Goal: Task Accomplishment & Management: Complete application form

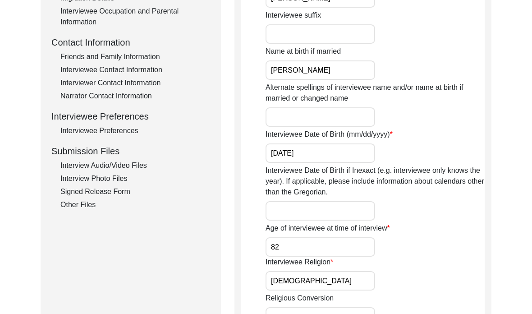
scroll to position [305, 0]
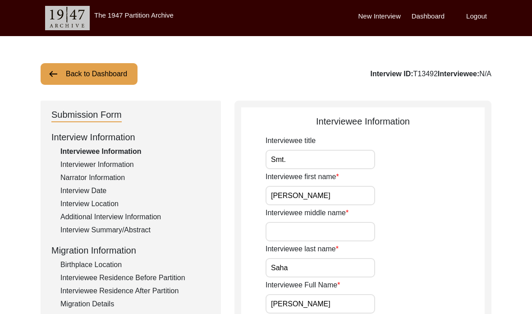
scroll to position [305, 0]
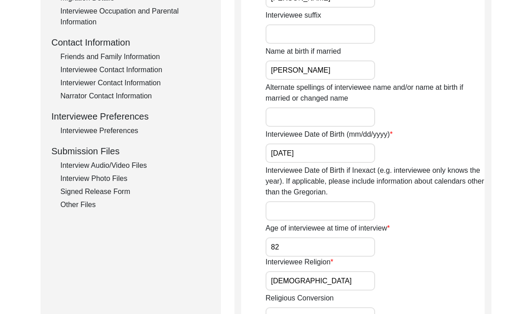
click at [114, 167] on div "Interview Audio/Video Files" at bounding box center [135, 165] width 150 height 11
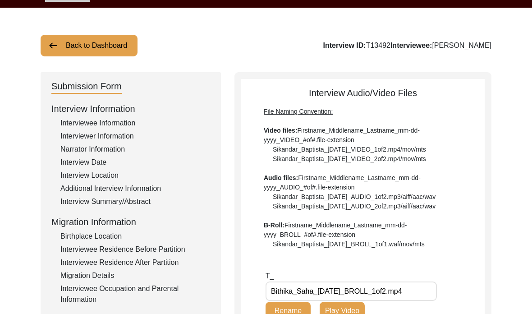
scroll to position [0, 0]
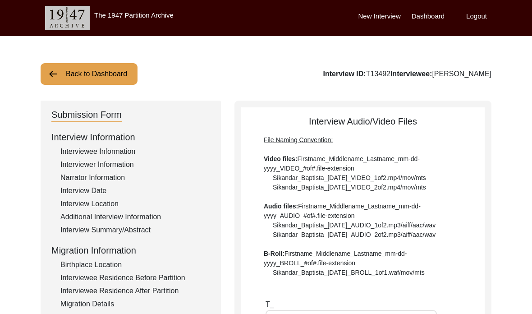
click at [119, 72] on button "Back to Dashboard" at bounding box center [89, 74] width 97 height 22
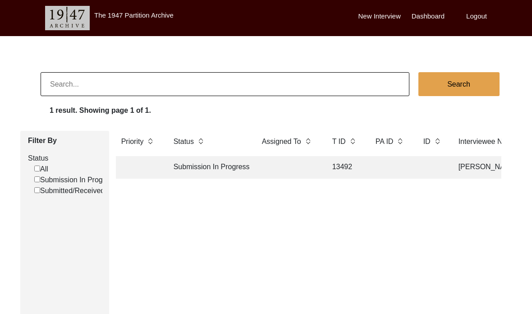
click at [227, 173] on td "Submission In Progress" at bounding box center [208, 167] width 81 height 23
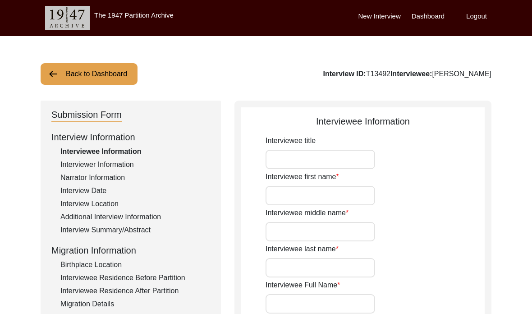
type input "Smt."
type input "[PERSON_NAME]"
type input "N/A"
type input "Saha"
type input "[PERSON_NAME]"
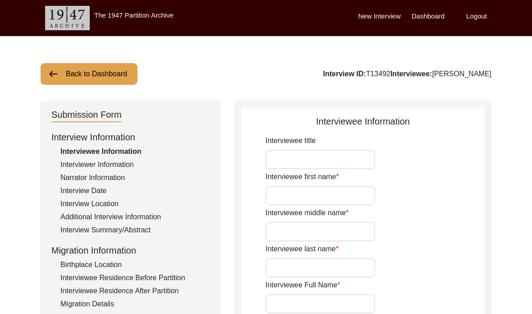
type input "[PERSON_NAME]"
type input "[DATE]"
type input "82"
type input "[DEMOGRAPHIC_DATA]"
type input "Bangla"
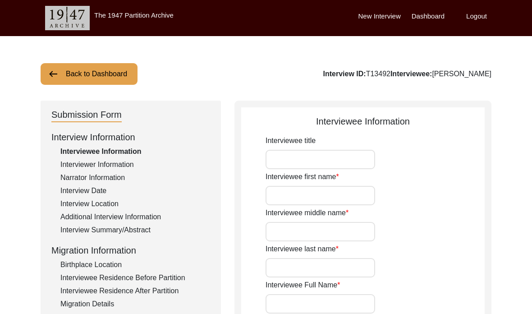
type input "[DEMOGRAPHIC_DATA]"
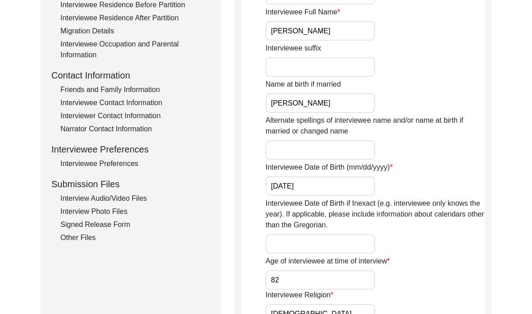
scroll to position [266, 0]
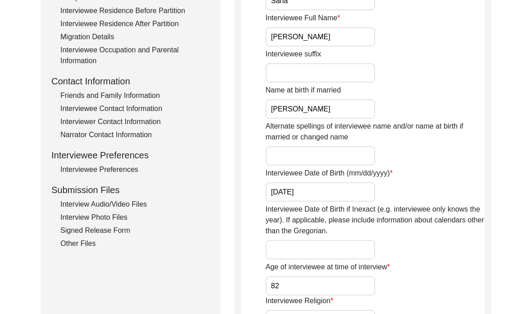
click at [85, 217] on div "Interview Photo Files" at bounding box center [135, 217] width 150 height 11
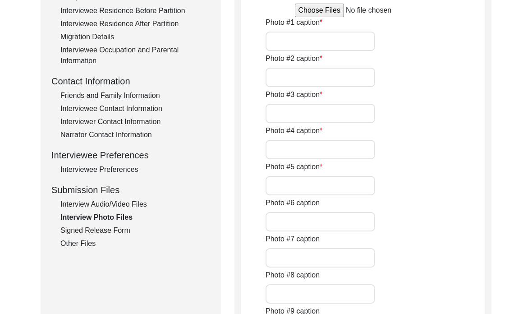
type input "[DATE] - Smt. [PERSON_NAME] on the day of the interview."
type input "[DATE] - Smt. [PERSON_NAME], and the interviewer, [PERSON_NAME] (her granddaugh…"
type input "[DATE] - Smt. [PERSON_NAME] looking at an old photograph of herself."
type input "[DATE] - Smt. [PERSON_NAME] and the interviewer talking before the interview."
type input "[DATE] - Smt. Saha with old photo albums."
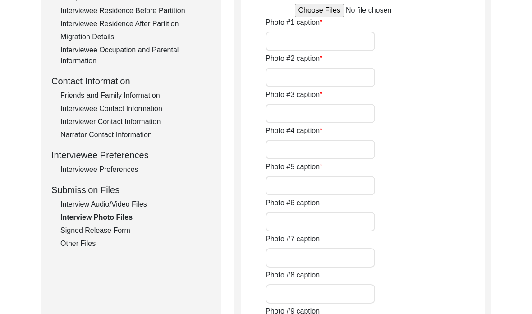
type input "1957 - Photograph of Smt. Saha which was taken by her Eldest brother, [PERSON_N…"
type input "[DATE] - Smt. [PERSON_NAME] on her wedding day before the groom and his family …"
type input "[DATE] – Smt. [PERSON_NAME]’s mother, Late [PERSON_NAME], welcoming her husband…"
type input "[DATE] - Smt. [PERSON_NAME]'s youngest sister, [PERSON_NAME], applying sandalwo…"
type input "[DATE] - Smt. [PERSON_NAME] and her husband, Late [PERSON_NAME], on the day of …"
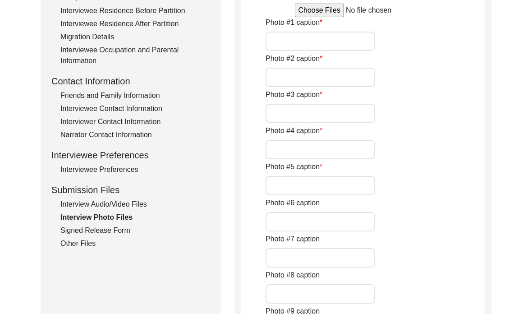
type input "1965 - Smt. [PERSON_NAME] and her husband, Late [PERSON_NAME]. This photograph …"
type input "[DATE] - Smt. [PERSON_NAME] during a trip with her husband to [GEOGRAPHIC_DATA]…"
type textarea "Photo #13 caption: 1968 - Smt. Saha with her son, [PERSON_NAME], who is a year …"
type input "8"
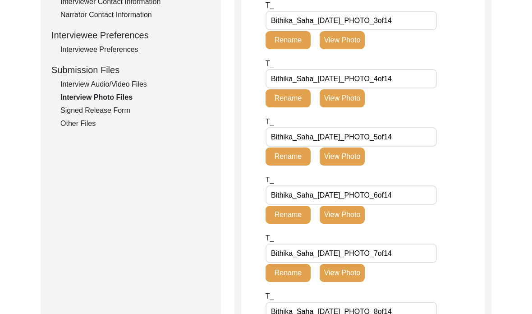
scroll to position [365, 0]
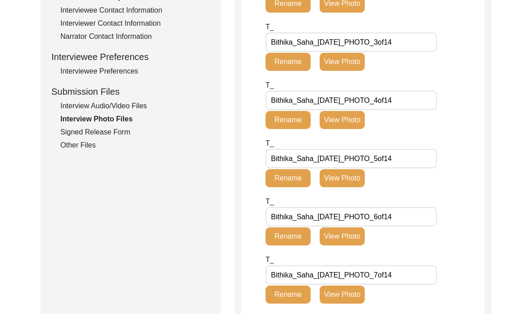
drag, startPoint x: 134, startPoint y: 109, endPoint x: 134, endPoint y: 136, distance: 27.0
click at [134, 109] on div "Interview Audio/Video Files" at bounding box center [135, 105] width 150 height 11
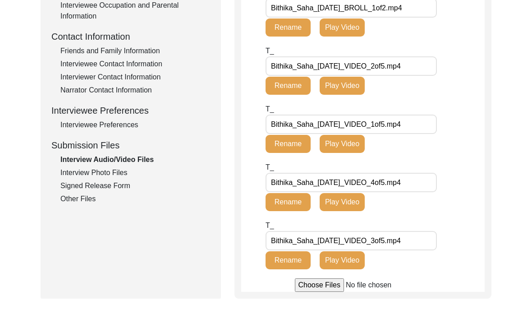
scroll to position [311, 0]
click at [113, 129] on div "Interviewee Preferences" at bounding box center [135, 125] width 150 height 11
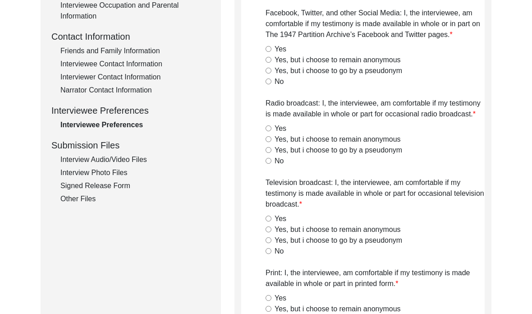
radio input "true"
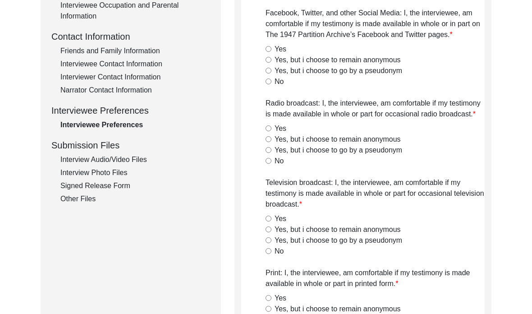
radio input "true"
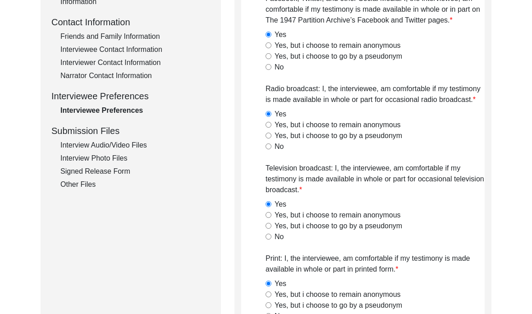
scroll to position [322, 0]
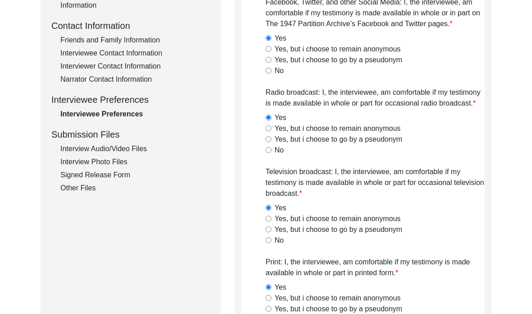
click at [103, 151] on div "Interview Audio/Video Files" at bounding box center [135, 148] width 150 height 11
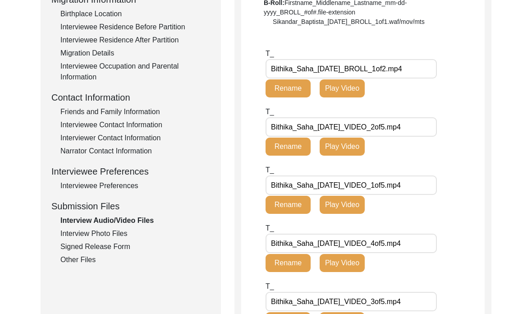
scroll to position [248, 0]
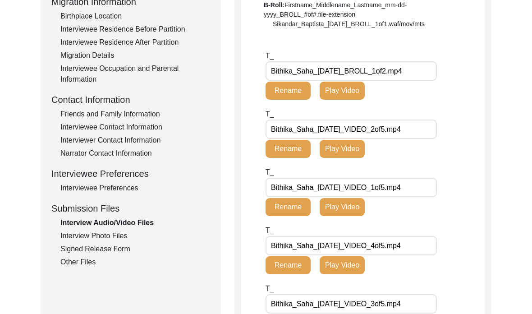
click at [411, 92] on div "T_ Bithika_Saha_[DATE]_BROLL_1of2.mp4 Rename Play Video" at bounding box center [341, 74] width 153 height 49
click at [409, 95] on div "T_ Bithika_Saha_[DATE]_BROLL_1of2.mp4 Rename Play Video" at bounding box center [341, 74] width 153 height 49
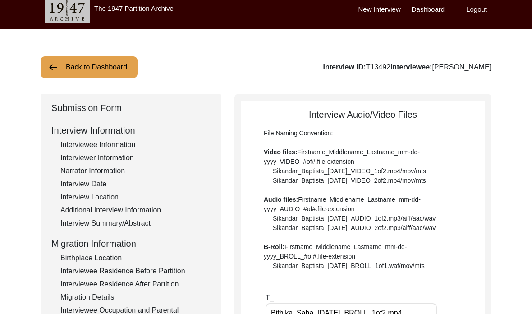
scroll to position [0, 0]
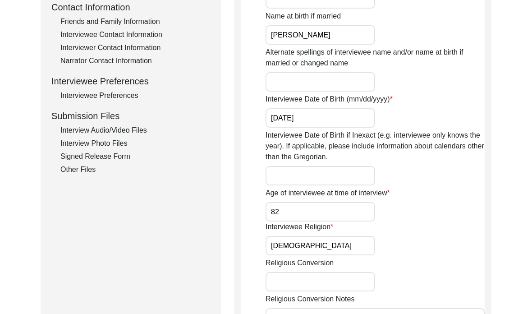
scroll to position [347, 0]
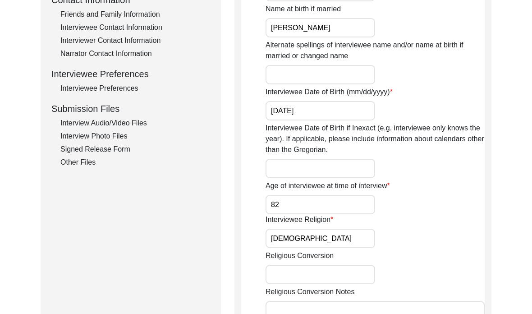
click at [71, 122] on div "Interview Audio/Video Files" at bounding box center [135, 123] width 150 height 11
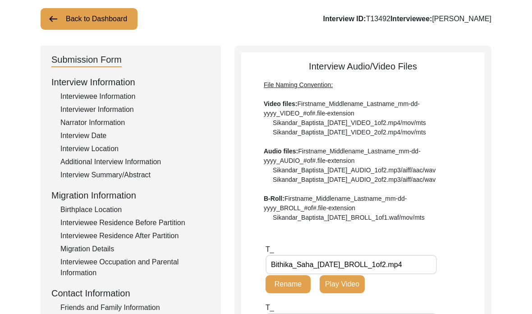
scroll to position [20, 0]
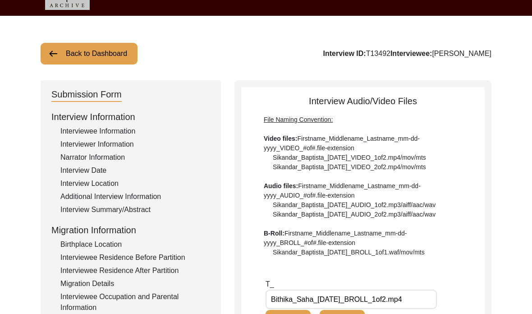
click at [115, 132] on div "Interviewee Information" at bounding box center [135, 131] width 150 height 11
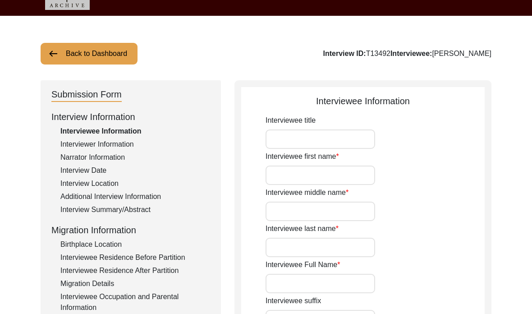
type input "Smt."
type input "[PERSON_NAME]"
type input "N/A"
type input "Saha"
type input "[PERSON_NAME]"
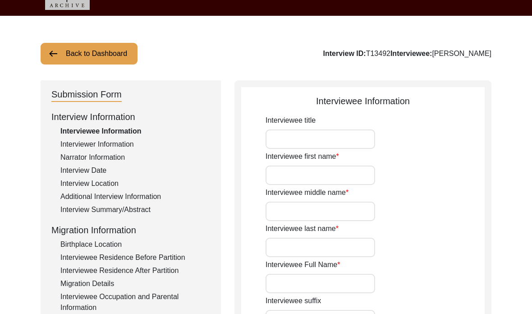
type input "[PERSON_NAME]"
type input "[DATE]"
type input "82"
type input "[DEMOGRAPHIC_DATA]"
type input "Bangla"
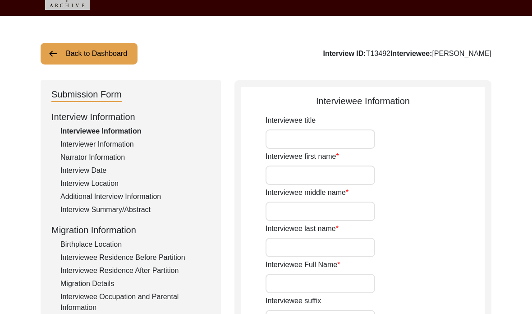
type input "[DEMOGRAPHIC_DATA]"
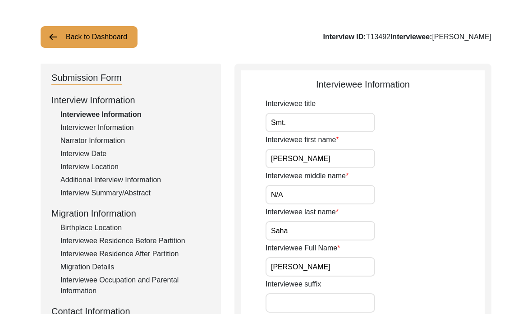
scroll to position [20, 0]
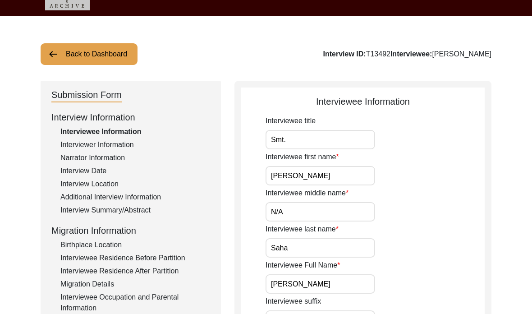
click at [109, 146] on div "Interviewer Information" at bounding box center [135, 144] width 150 height 11
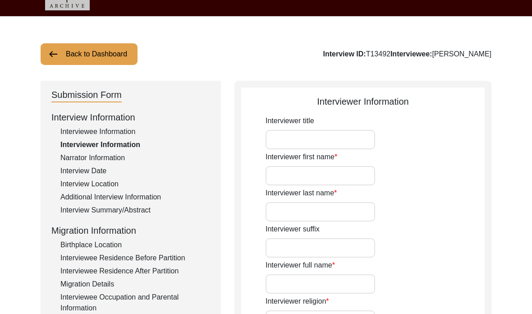
type input "Ms."
type input "Ishani"
type input "Ray"
type input "[PERSON_NAME]"
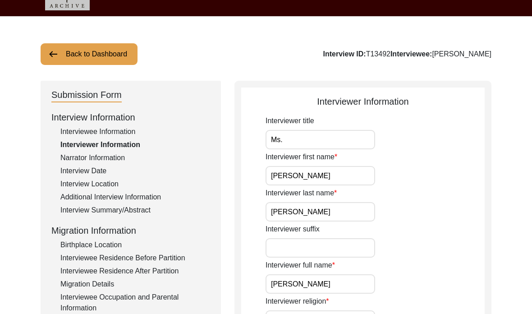
type input "N/A"
type input "10/18/2004"
type input "Kolkata, West Bengal, India"
type input "Student"
type textarea "The interviewer is currently a 4th year undergraduate student studying History …"
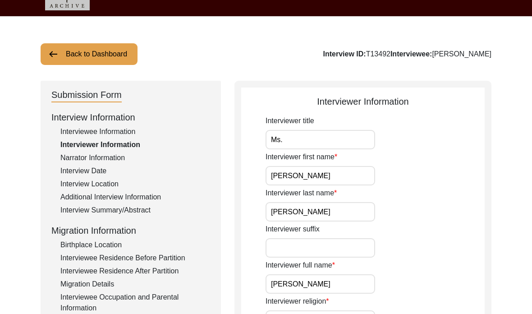
type input "Bangla"
type textarea "The interviewee is the grandmother of the interviewer."
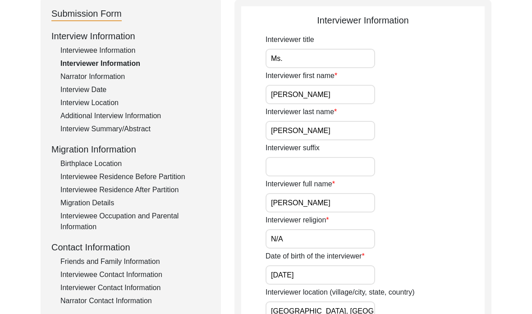
scroll to position [99, 0]
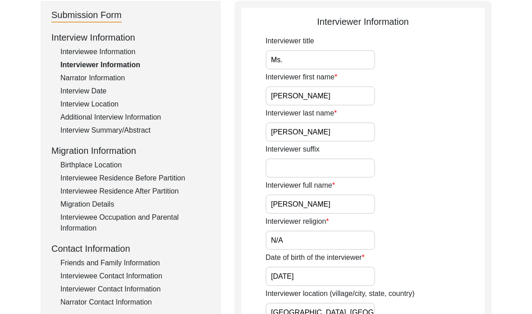
click at [95, 53] on div "Interviewee Information" at bounding box center [135, 52] width 150 height 11
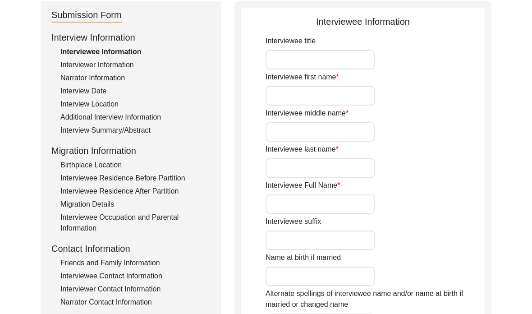
type input "Smt."
type input "[PERSON_NAME]"
type input "N/A"
type input "Saha"
type input "[PERSON_NAME]"
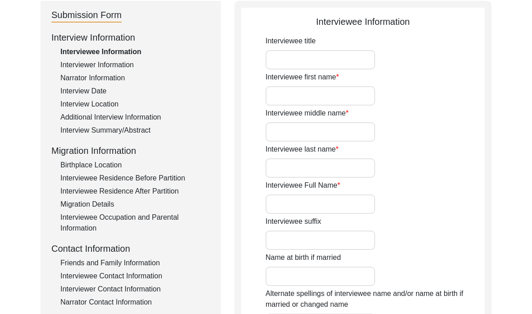
type input "[PERSON_NAME]"
type input "[DATE]"
type input "82"
type input "[DEMOGRAPHIC_DATA]"
type input "Bangla"
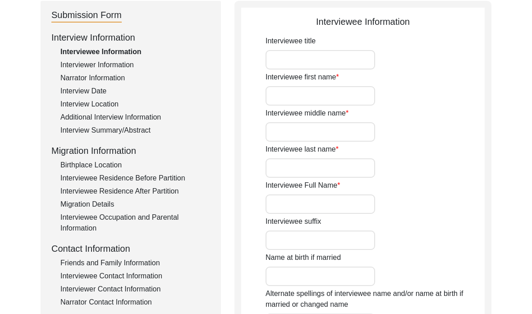
type input "[DEMOGRAPHIC_DATA]"
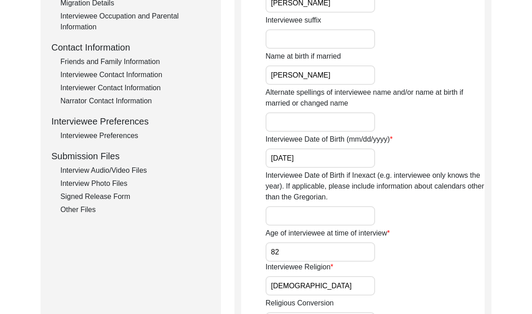
scroll to position [300, 0]
click at [301, 298] on label "Religious Conversion" at bounding box center [299, 303] width 68 height 11
click at [296, 283] on input "[DEMOGRAPHIC_DATA]" at bounding box center [319, 285] width 109 height 19
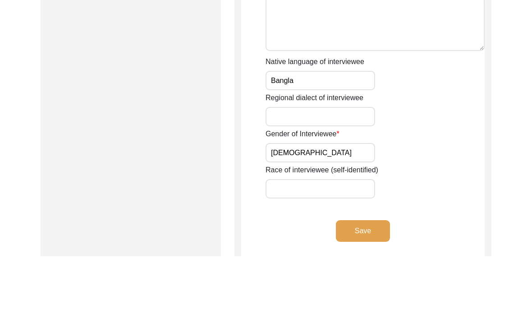
scroll to position [652, 0]
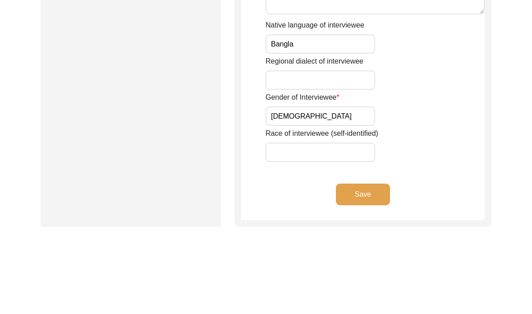
type input "Hinduism"
click at [345, 219] on button "Save" at bounding box center [363, 230] width 54 height 22
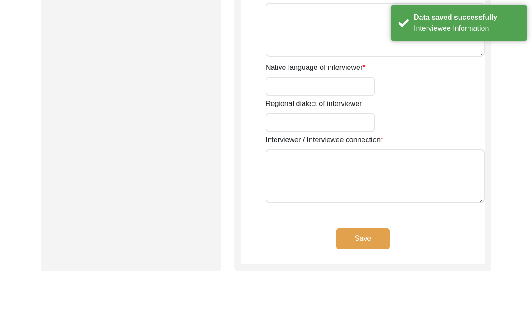
type input "Ms."
type input "Ishani"
type input "Ray"
type input "[PERSON_NAME]"
type input "N/A"
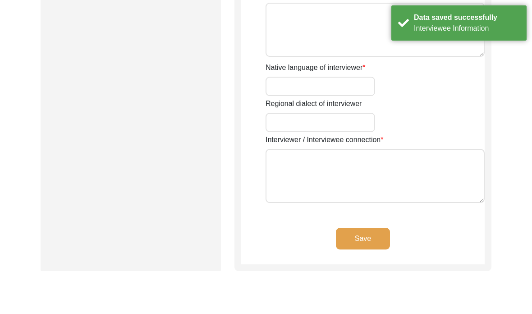
type input "10/18/2004"
type input "Kolkata, West Bengal, India"
type input "Student"
type textarea "The interviewer is currently a 4th year undergraduate student studying History …"
type input "Bangla"
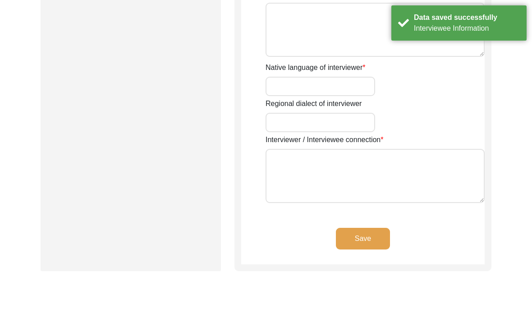
type textarea "The interviewee is the grandmother of the interviewer."
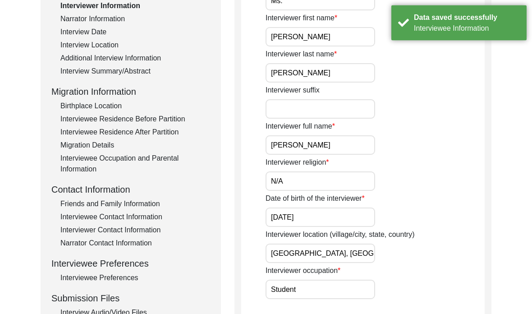
scroll to position [146, 0]
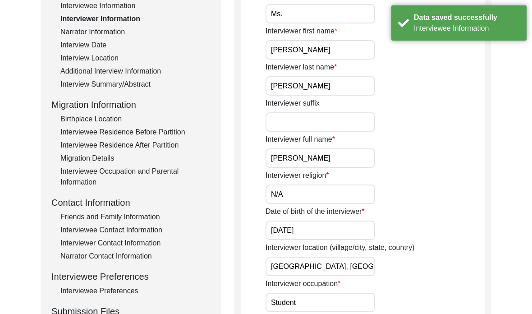
click at [284, 199] on input "N/A" at bounding box center [319, 193] width 109 height 19
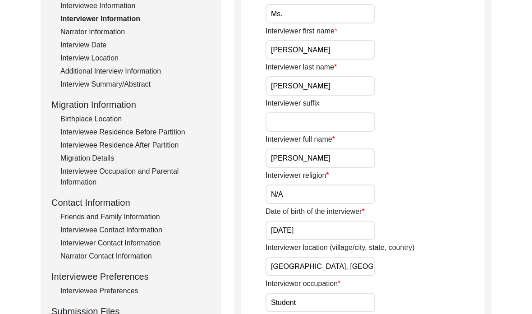
click at [284, 199] on input "N/A" at bounding box center [319, 193] width 109 height 19
type input "N"
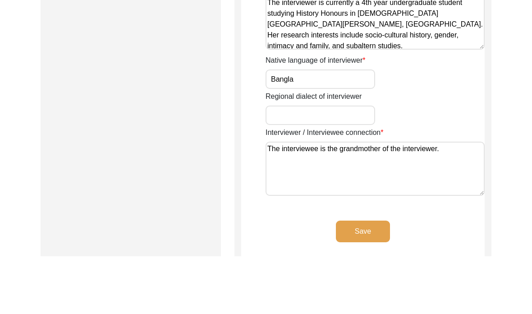
scroll to position [657, 0]
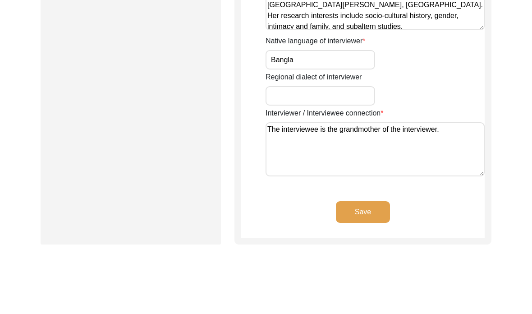
type input "Hinduism"
click at [358, 258] on button "Save" at bounding box center [363, 269] width 54 height 22
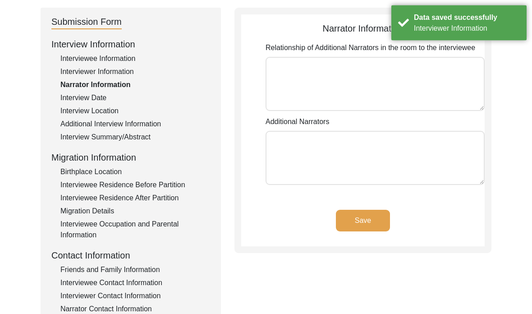
scroll to position [0, 0]
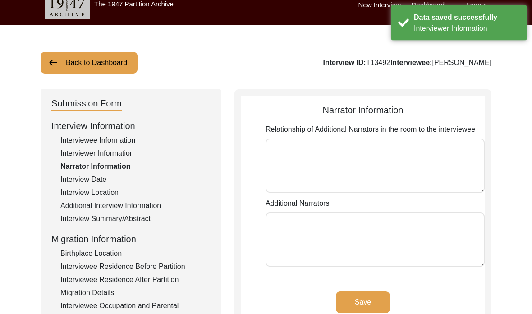
click at [72, 180] on div "Interview Date" at bounding box center [135, 179] width 150 height 11
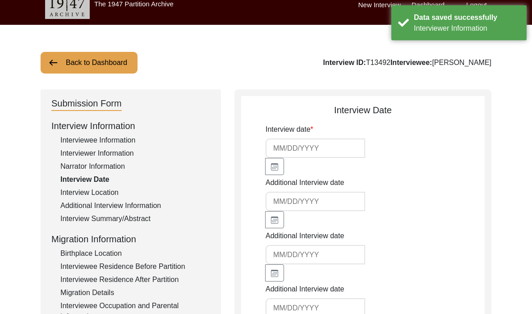
scroll to position [11, 0]
type input "[DATE]"
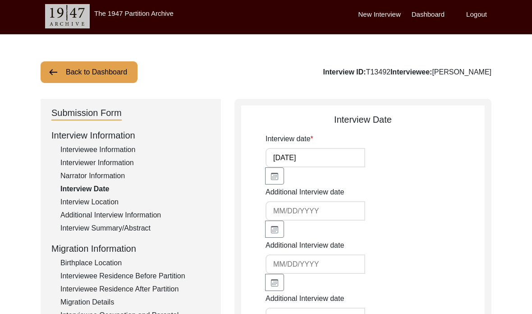
scroll to position [0, 0]
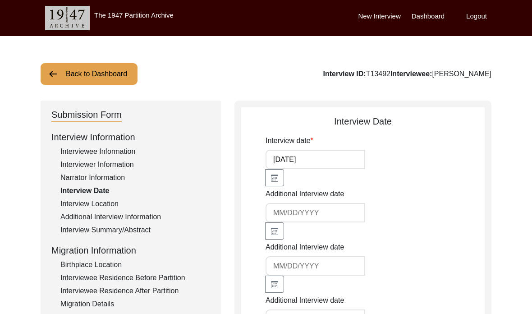
click at [99, 204] on div "Interview Location" at bounding box center [135, 203] width 150 height 11
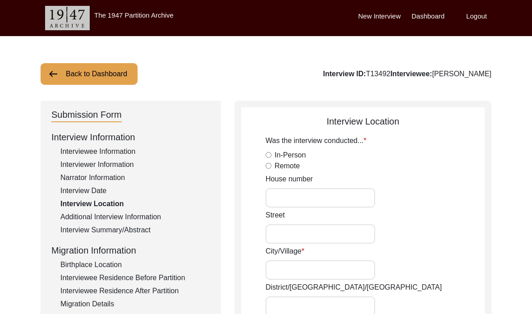
radio input "true"
type input "C10, Sourav Abasan, ED Block, Sector -2, Saltlake"
type input "Saltlake"
type input "Bidhannagar"
type input "West Bengal"
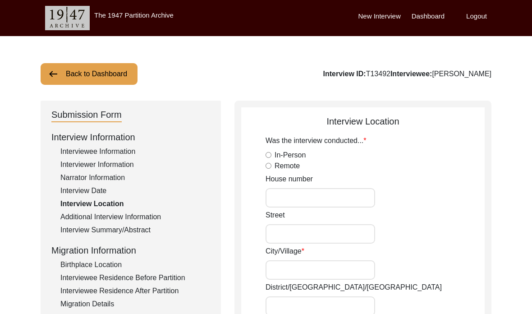
type input "India"
type input "700091"
type input "[GEOGRAPHIC_DATA], [GEOGRAPHIC_DATA] , [GEOGRAPHIC_DATA]"
type input "22.582332150650867"
type input "88.4224115841603"
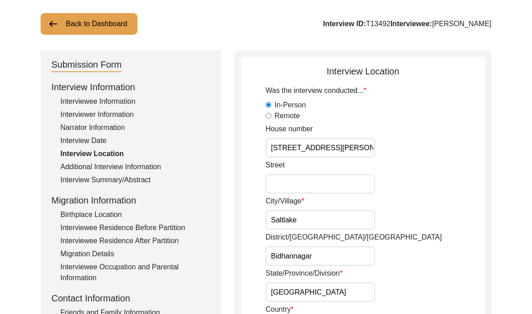
scroll to position [50, 0]
click at [277, 147] on input "C10, Sourav Abasan, ED Block, Sector -2, Saltlake" at bounding box center [319, 146] width 109 height 19
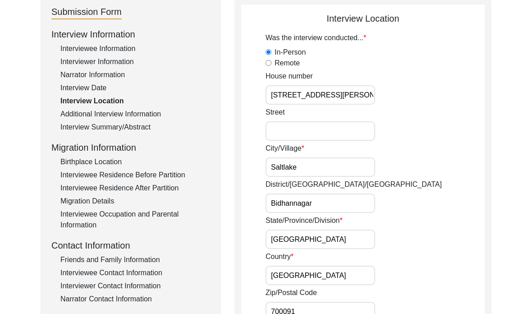
scroll to position [95, 0]
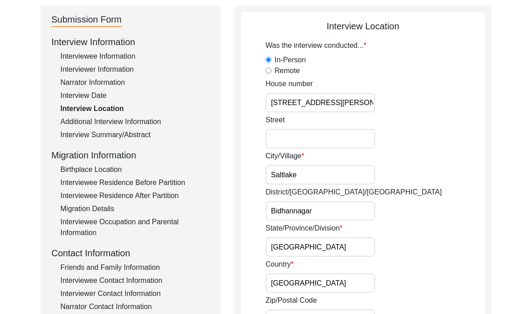
type input "C-10, Sourav Abasan, ED Block, Sector-II, Saltlake"
click at [109, 123] on div "Additional Interview Information" at bounding box center [135, 121] width 150 height 11
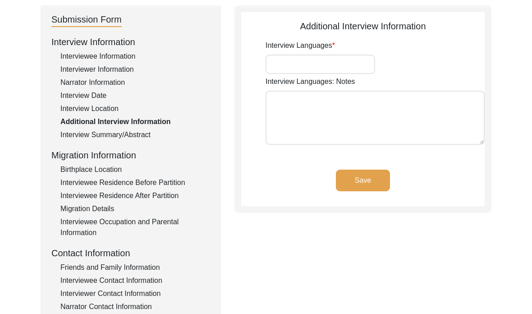
click at [109, 140] on div "Interview Summary/Abstract" at bounding box center [135, 134] width 150 height 11
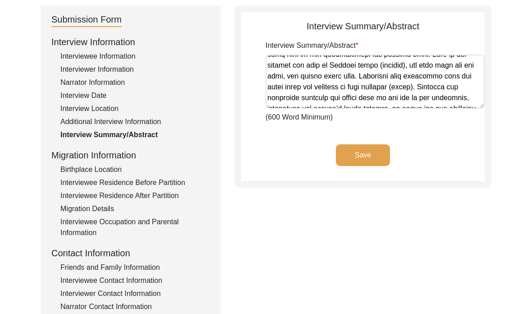
scroll to position [337, 0]
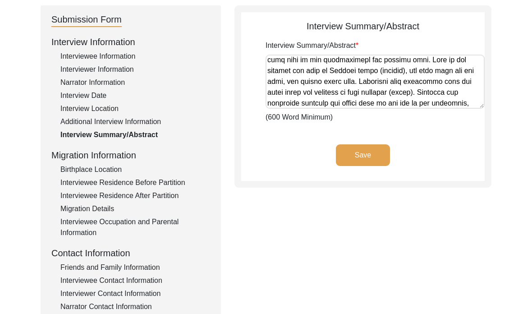
click at [445, 82] on textarea "Interview Summary/Abstract" at bounding box center [374, 82] width 219 height 54
click at [445, 80] on textarea "Interview Summary/Abstract" at bounding box center [374, 82] width 219 height 54
click at [425, 99] on textarea "Interview Summary/Abstract" at bounding box center [374, 82] width 219 height 54
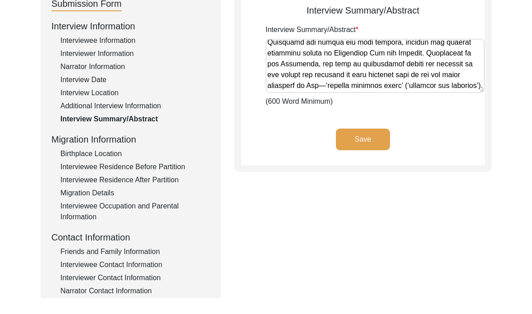
scroll to position [2031, 0]
click at [276, 68] on textarea "Interview Summary/Abstract" at bounding box center [374, 82] width 219 height 54
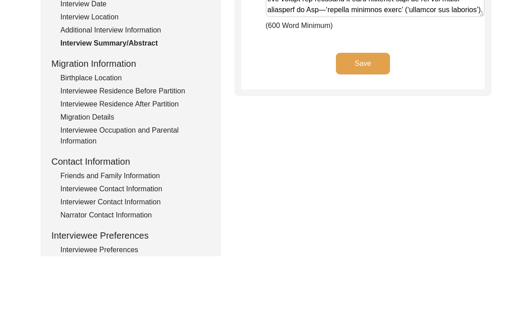
scroll to position [246, 0]
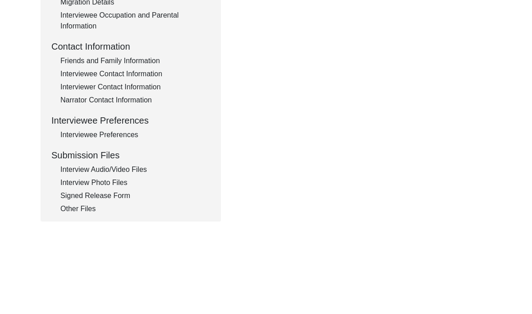
type textarea "Bithika Saha (née Paul) was born on 30 December 1942 in Jorasanko, North Kolkat…"
click at [117, 220] on div "Interview Audio/Video Files" at bounding box center [135, 225] width 150 height 11
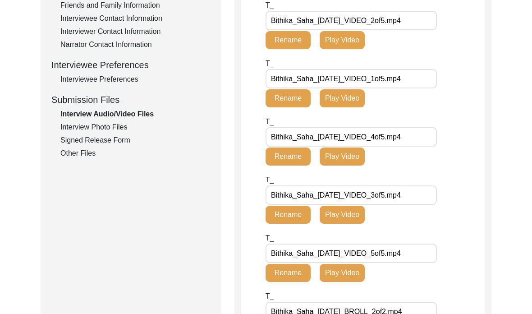
scroll to position [357, 0]
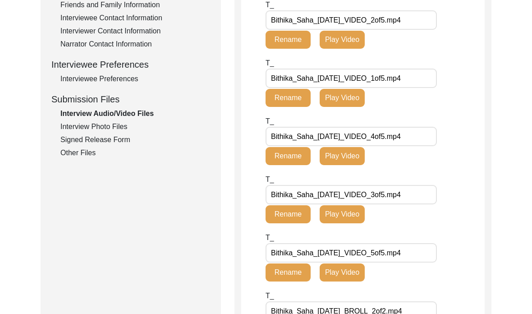
click at [78, 127] on div "Interview Photo Files" at bounding box center [135, 127] width 150 height 11
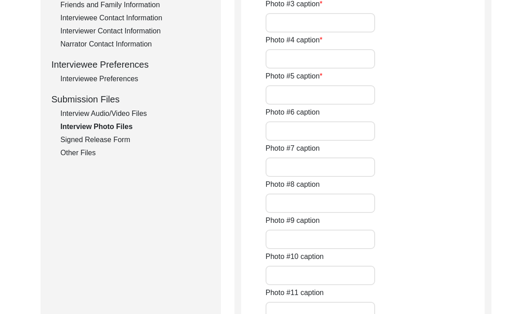
type input "[DATE] - Smt. [PERSON_NAME] on the day of the interview."
type input "[DATE] - Smt. [PERSON_NAME], and the interviewer, [PERSON_NAME] (her granddaugh…"
type input "[DATE] - Smt. [PERSON_NAME] looking at an old photograph of herself."
type input "[DATE] - Smt. [PERSON_NAME] and the interviewer talking before the interview."
type input "[DATE] - Smt. Saha with old photo albums."
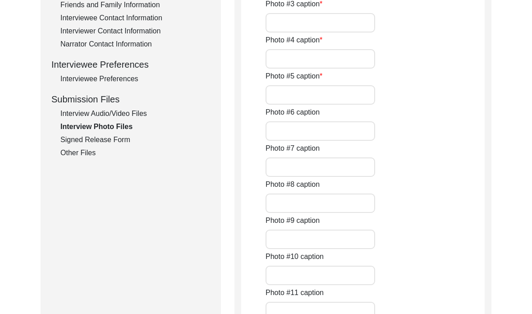
type input "1957 - Photograph of Smt. Saha which was taken by her Eldest brother, [PERSON_N…"
type input "[DATE] - Smt. [PERSON_NAME] on her wedding day before the groom and his family …"
type input "[DATE] – Smt. [PERSON_NAME]’s mother, Late [PERSON_NAME], welcoming her husband…"
type input "[DATE] - Smt. [PERSON_NAME]'s youngest sister, [PERSON_NAME], applying sandalwo…"
type input "[DATE] - Smt. [PERSON_NAME] and her husband, Late [PERSON_NAME], on the day of …"
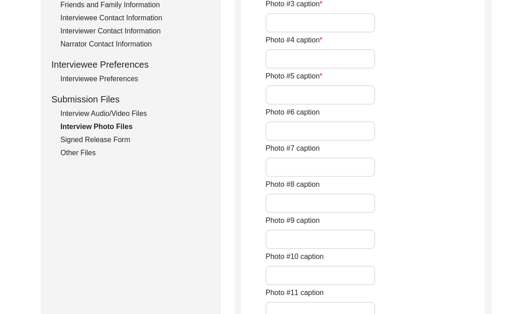
type input "1965 - Smt. [PERSON_NAME] and her husband, Late [PERSON_NAME]. This photograph …"
type input "[DATE] - Smt. [PERSON_NAME] during a trip with her husband to [GEOGRAPHIC_DATA]…"
type textarea "Photo #13 caption: 1968 - Smt. Saha with her son, [PERSON_NAME], who is a year …"
type input "8"
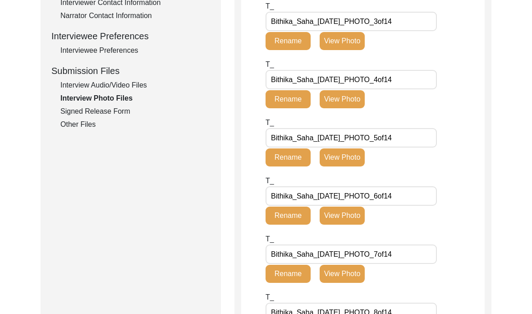
scroll to position [387, 0]
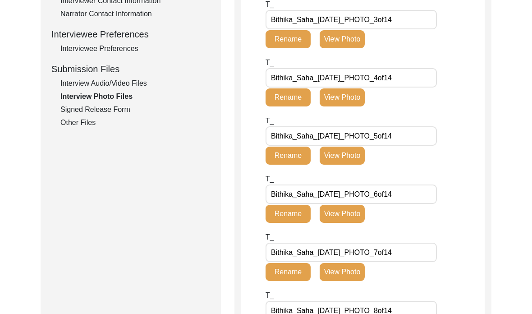
drag, startPoint x: 85, startPoint y: 121, endPoint x: 85, endPoint y: 71, distance: 49.6
click at [85, 121] on div "Other Files" at bounding box center [135, 122] width 150 height 11
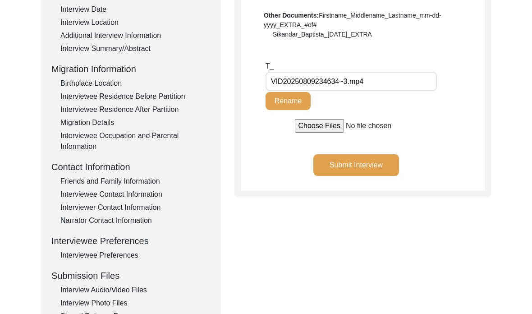
scroll to position [174, 0]
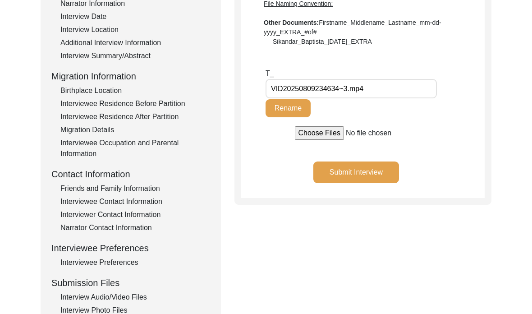
click at [370, 101] on div "T_ VID20250809234634~3.mp4 Rename" at bounding box center [341, 92] width 153 height 49
click at [367, 96] on input "VID20250809234634~3.mp4" at bounding box center [350, 88] width 171 height 19
click at [364, 96] on input "VID20250809234634~3.mp4" at bounding box center [350, 88] width 171 height 19
drag, startPoint x: 364, startPoint y: 96, endPoint x: 285, endPoint y: 86, distance: 80.4
click at [285, 86] on input "VID20250809234634~3.mp4" at bounding box center [350, 88] width 171 height 19
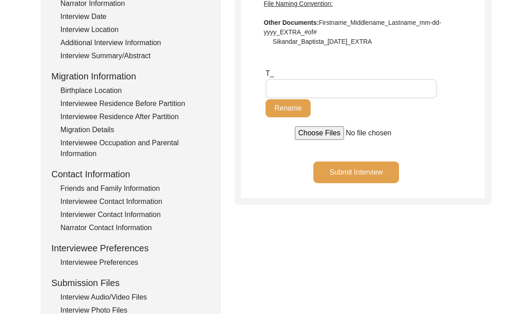
click at [369, 99] on div "T_ Rename" at bounding box center [341, 92] width 153 height 49
click at [356, 108] on div "T_ Rename" at bounding box center [341, 92] width 153 height 49
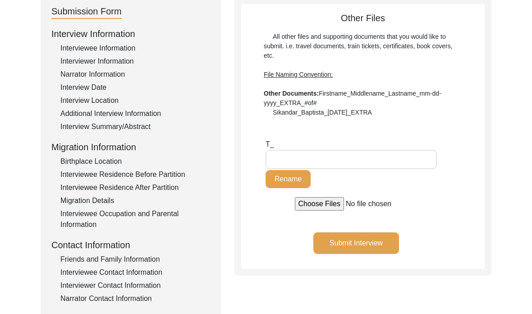
scroll to position [102, 0]
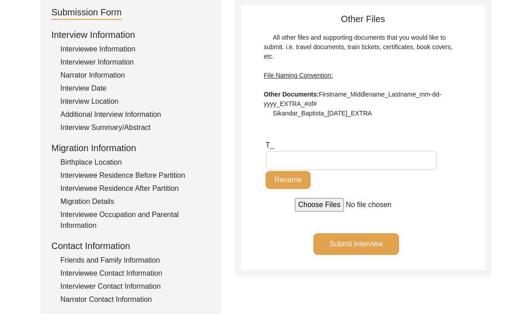
click at [394, 158] on input "text" at bounding box center [350, 159] width 171 height 19
click at [353, 167] on input "text" at bounding box center [350, 160] width 171 height 19
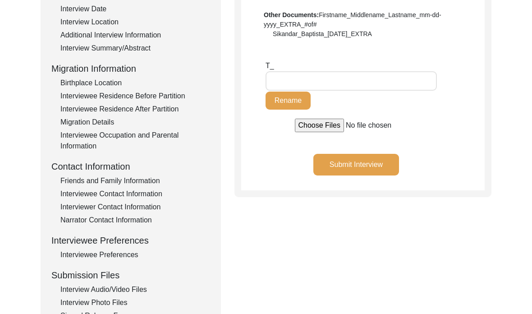
scroll to position [164, 0]
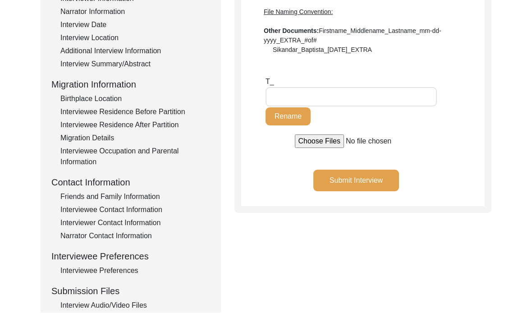
click at [399, 120] on div "T_ Rename" at bounding box center [341, 102] width 153 height 49
click at [335, 109] on div "T_ Rename" at bounding box center [341, 100] width 153 height 49
click at [291, 103] on input "text" at bounding box center [350, 96] width 171 height 19
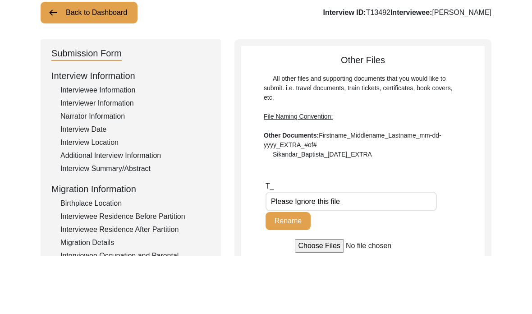
scroll to position [5, 0]
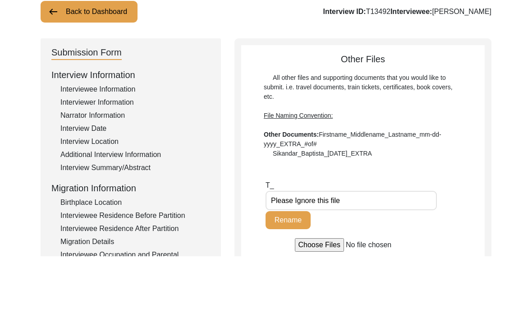
click at [422, 237] on div "T_ Please Ignore this file Rename" at bounding box center [374, 266] width 219 height 58
click at [421, 237] on div "T_ Please Ignore this file Rename" at bounding box center [374, 266] width 219 height 58
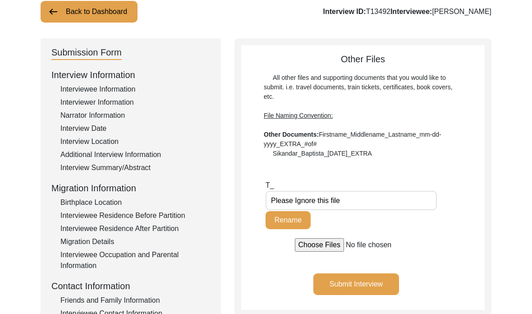
click at [406, 199] on input "Please Ignore this file" at bounding box center [350, 200] width 171 height 19
type input "P"
type input "This file was uploaded by mistake"
click at [301, 221] on button "Rename" at bounding box center [287, 220] width 45 height 18
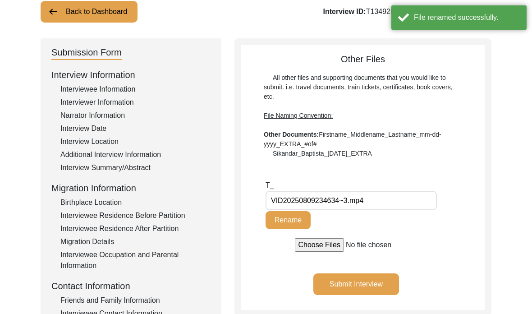
click at [381, 224] on div "T_ VID20250809234634~3.mp4 Rename" at bounding box center [341, 204] width 153 height 49
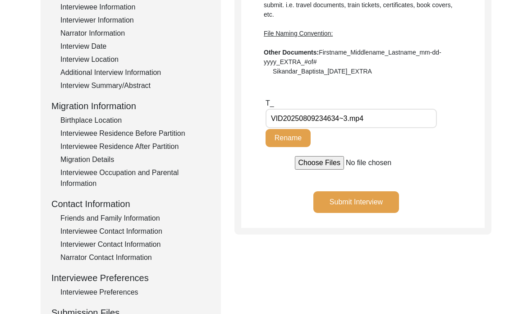
scroll to position [143, 0]
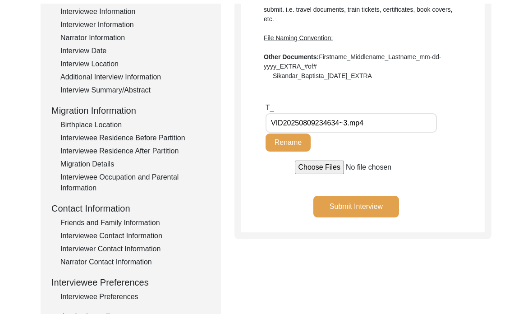
click at [0, 0] on html "The 1947 Partition Archive New Interview Dashboard Logout Back to Dashboard Int…" at bounding box center [266, 182] width 532 height 651
click at [359, 210] on button "Submit Interview" at bounding box center [356, 203] width 86 height 22
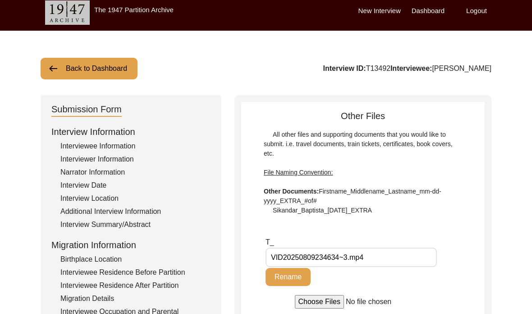
scroll to position [0, 0]
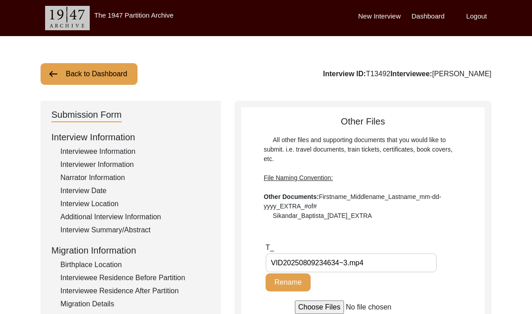
click at [122, 73] on button "Back to Dashboard" at bounding box center [89, 74] width 97 height 22
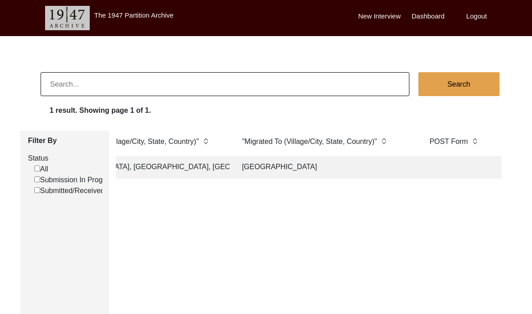
scroll to position [0, 1290]
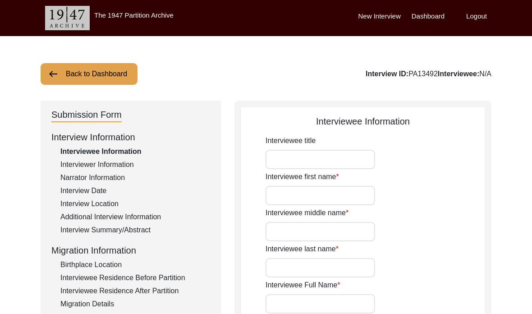
type input "Smt."
type input "[PERSON_NAME]"
type input "N/A"
type input "Saha"
type input "[PERSON_NAME]"
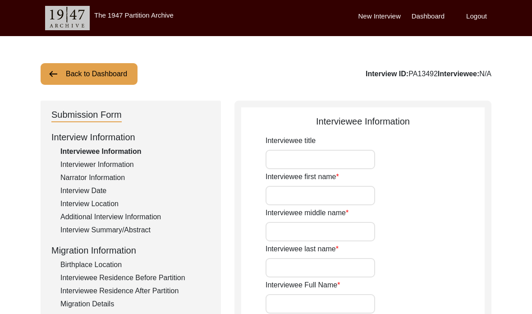
type input "[PERSON_NAME]"
type input "[DATE]"
type input "82"
type input "Hinduism"
type input "Bangla"
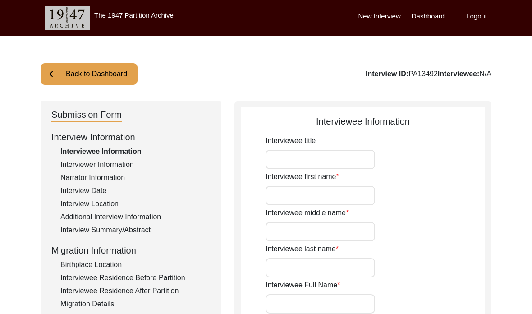
type input "[DEMOGRAPHIC_DATA]"
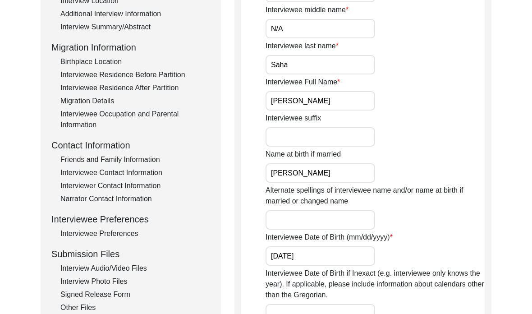
scroll to position [202, 0]
click at [78, 311] on div "Other Files" at bounding box center [135, 307] width 150 height 11
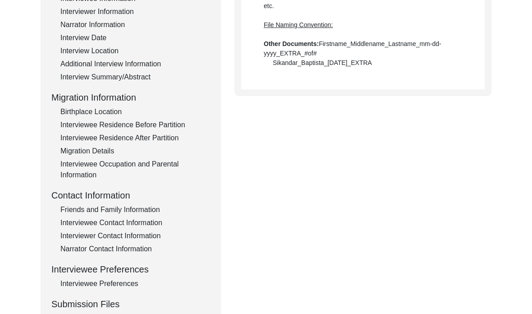
scroll to position [171, 0]
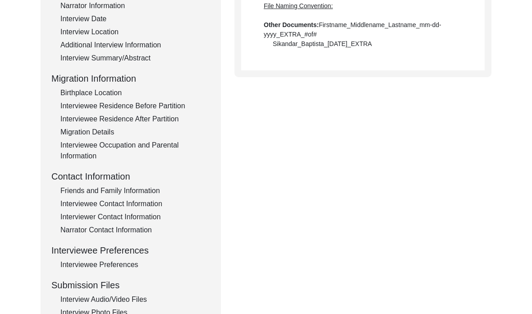
click at [76, 313] on div "Interview Photo Files" at bounding box center [135, 312] width 150 height 11
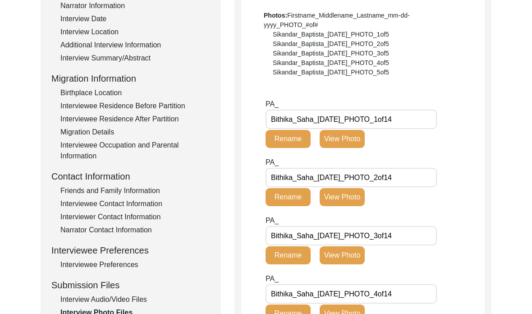
type input "[DATE] - Smt. [PERSON_NAME] on the day of the interview."
type input "[DATE] - Smt. [PERSON_NAME], and the interviewer, [PERSON_NAME] (her granddaugh…"
type input "[DATE] - Smt. [PERSON_NAME] looking at an old photograph of herself."
type input "[DATE] - Smt. [PERSON_NAME] and the interviewer talking before the interview."
type input "[DATE] - Smt. Saha with old photo albums."
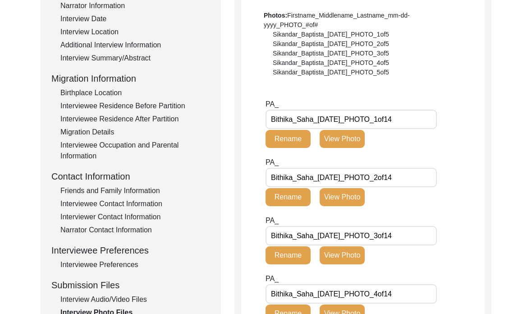
type input "1957 - Photograph of Smt. Saha which was taken by her Eldest brother, [PERSON_N…"
type input "[DATE] - Smt. [PERSON_NAME] on her wedding day before the groom and his family …"
type input "[DATE] – Smt. [PERSON_NAME]’s mother, Late [PERSON_NAME], welcoming her husband…"
type input "[DATE] - Smt. [PERSON_NAME]'s youngest sister, [PERSON_NAME], applying sandalwo…"
type input "[DATE] - Smt. [PERSON_NAME] and her husband, Late [PERSON_NAME], on the day of …"
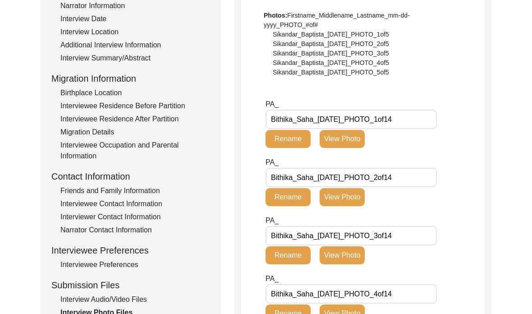
type input "1965 - Smt. [PERSON_NAME] and her husband, Late [PERSON_NAME]. This photograph …"
type input "[DATE] - Smt. [PERSON_NAME] during a trip with her husband to [GEOGRAPHIC_DATA]…"
type textarea "Photo #13 caption: 1968 - Smt. Saha with her son, [PERSON_NAME], who is a year …"
type input "8"
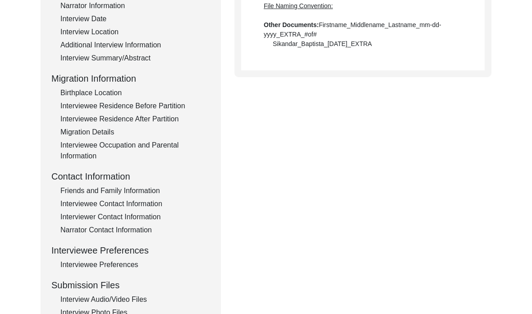
click at [110, 303] on div "Interview Audio/Video Files" at bounding box center [135, 299] width 150 height 11
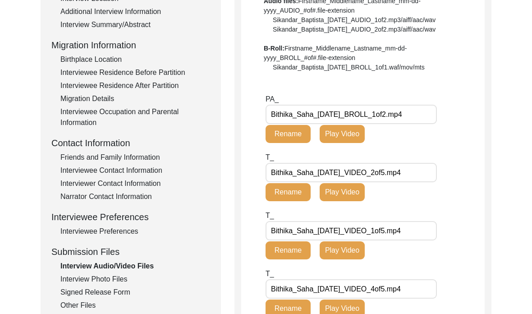
scroll to position [205, 0]
click at [93, 291] on div "Signed Release Form" at bounding box center [135, 292] width 150 height 11
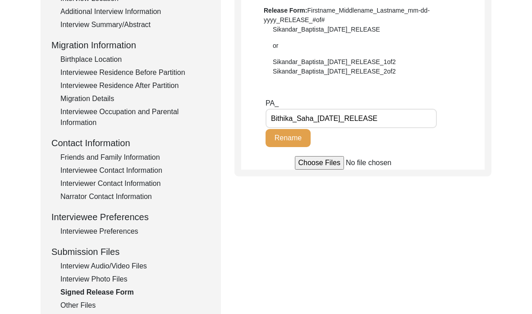
click at [89, 279] on div "Interview Photo Files" at bounding box center [135, 278] width 150 height 11
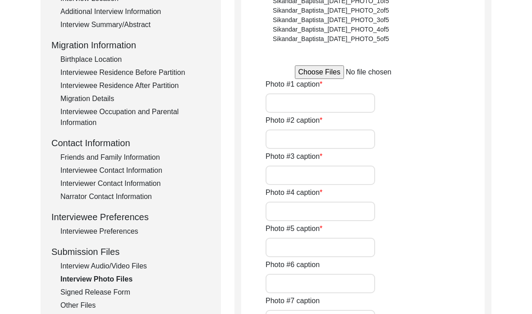
type input "[DATE] - Smt. [PERSON_NAME] on the day of the interview."
type input "[DATE] - Smt. [PERSON_NAME], and the interviewer, [PERSON_NAME] (her granddaugh…"
type input "[DATE] - Smt. [PERSON_NAME] looking at an old photograph of herself."
type input "[DATE] - Smt. [PERSON_NAME] and the interviewer talking before the interview."
type input "[DATE] - Smt. Saha with old photo albums."
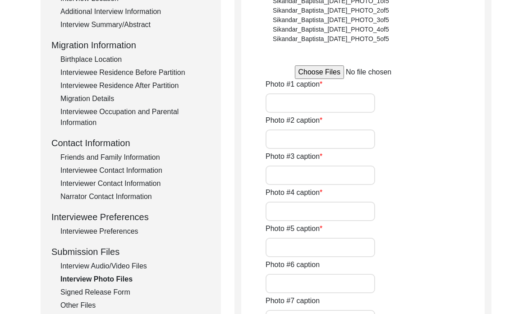
type input "1957 - Photograph of Smt. Saha which was taken by her Eldest brother, [PERSON_N…"
type input "[DATE] - Smt. [PERSON_NAME] on her wedding day before the groom and his family …"
type input "[DATE] – Smt. [PERSON_NAME]’s mother, Late [PERSON_NAME], welcoming her husband…"
type input "[DATE] - Smt. [PERSON_NAME]'s youngest sister, [PERSON_NAME], applying sandalwo…"
type input "[DATE] - Smt. [PERSON_NAME] and her husband, Late [PERSON_NAME], on the day of …"
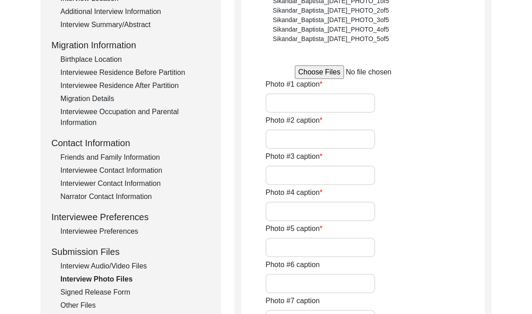
type input "1965 - Smt. [PERSON_NAME] and her husband, Late [PERSON_NAME]. This photograph …"
type input "[DATE] - Smt. [PERSON_NAME] during a trip with her husband to [GEOGRAPHIC_DATA]…"
type textarea "Photo #13 caption: 1968 - Smt. Saha with her son, [PERSON_NAME], who is a year …"
type input "8"
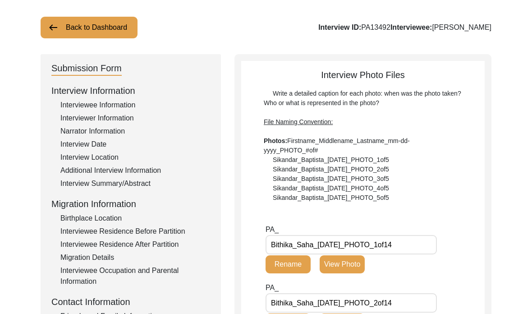
scroll to position [0, 0]
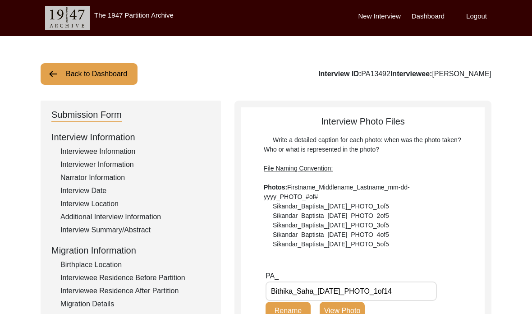
click at [106, 77] on button "Back to Dashboard" at bounding box center [89, 74] width 97 height 22
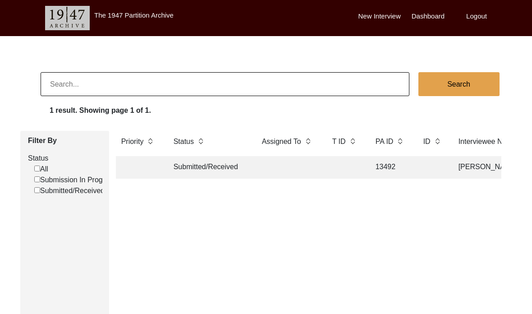
click at [347, 165] on td at bounding box center [345, 167] width 36 height 23
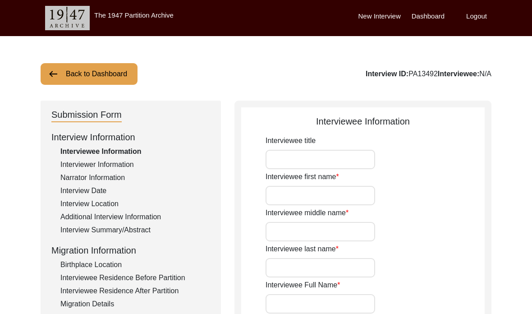
type input "Smt."
type input "[PERSON_NAME]"
type input "N/A"
type input "Saha"
type input "[PERSON_NAME]"
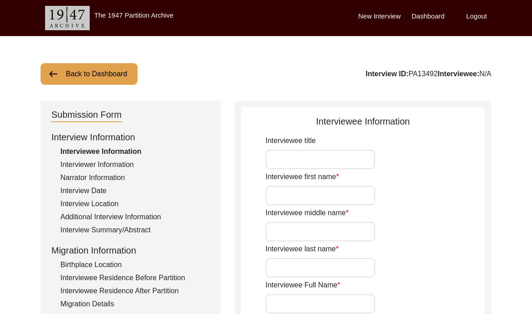
type input "[PERSON_NAME]"
type input "[DATE]"
type input "82"
type input "Hinduism"
type input "Bangla"
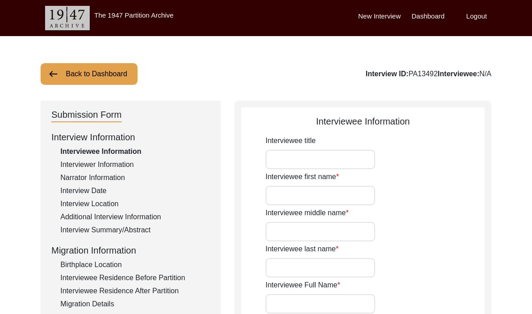
type input "[DEMOGRAPHIC_DATA]"
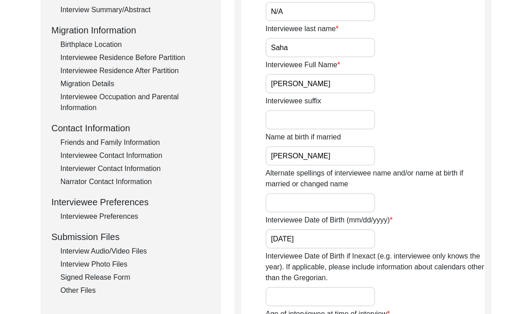
scroll to position [229, 0]
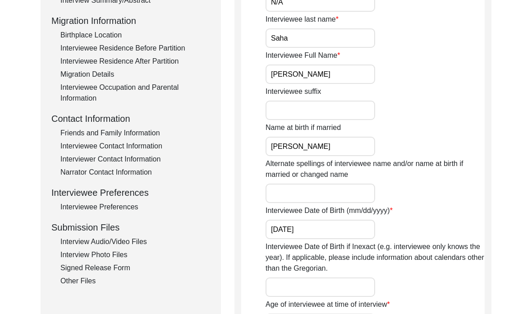
click at [79, 255] on div "Interview Photo Files" at bounding box center [135, 254] width 150 height 11
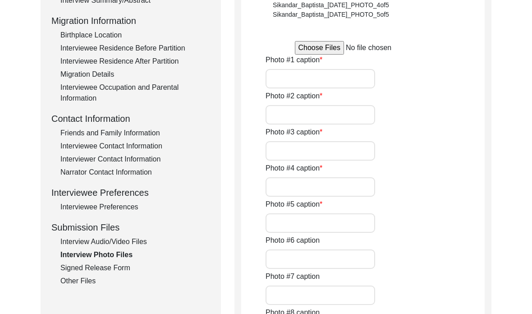
type input "[DATE] - Smt. [PERSON_NAME] on the day of the interview."
type input "[DATE] - Smt. [PERSON_NAME], and the interviewer, [PERSON_NAME] (her granddaugh…"
type input "[DATE] - Smt. [PERSON_NAME] looking at an old photograph of herself."
type input "[DATE] - Smt. [PERSON_NAME] and the interviewer talking before the interview."
type input "[DATE] - Smt. Saha with old photo albums."
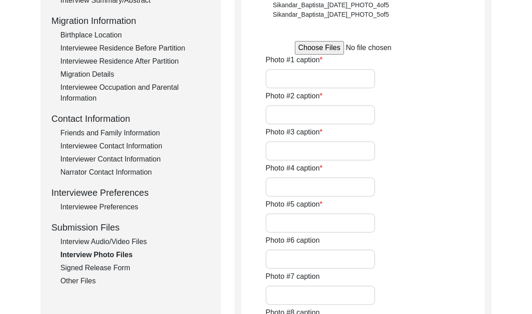
type input "1957 - Photograph of Smt. Saha which was taken by her Eldest brother, [PERSON_N…"
type input "[DATE] - Smt. [PERSON_NAME] on her wedding day before the groom and his family …"
type input "[DATE] – Smt. [PERSON_NAME]’s mother, Late [PERSON_NAME], welcoming her husband…"
type input "[DATE] - Smt. [PERSON_NAME]'s youngest sister, [PERSON_NAME], applying sandalwo…"
type input "[DATE] - Smt. [PERSON_NAME] and her husband, Late [PERSON_NAME], on the day of …"
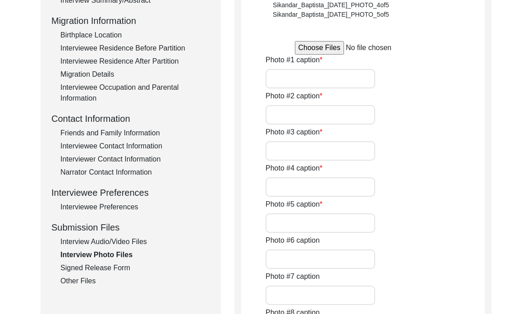
type input "1965 - Smt. [PERSON_NAME] and her husband, Late [PERSON_NAME]. This photograph …"
type input "[DATE] - Smt. [PERSON_NAME] during a trip with her husband to [GEOGRAPHIC_DATA]…"
type textarea "Photo #13 caption: 1968 - Smt. Saha with her son, [PERSON_NAME], who is a year …"
type input "8"
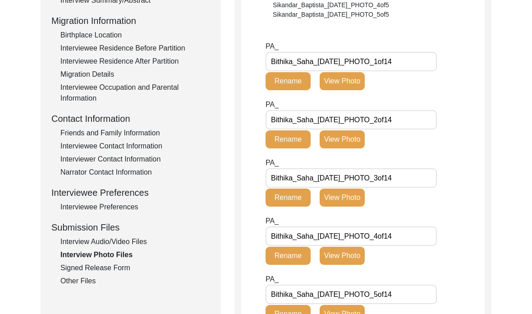
click at [111, 242] on div "Interview Audio/Video Files" at bounding box center [135, 241] width 150 height 11
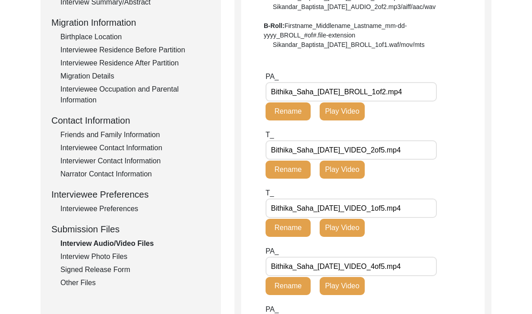
scroll to position [227, 0]
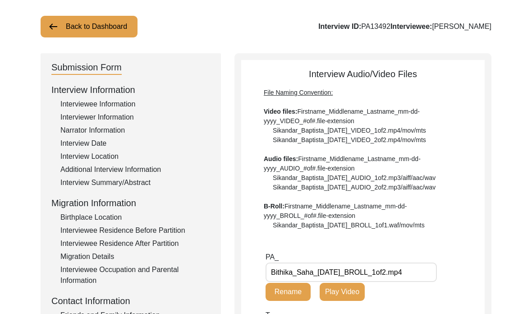
click at [96, 30] on button "Back to Dashboard" at bounding box center [89, 27] width 97 height 22
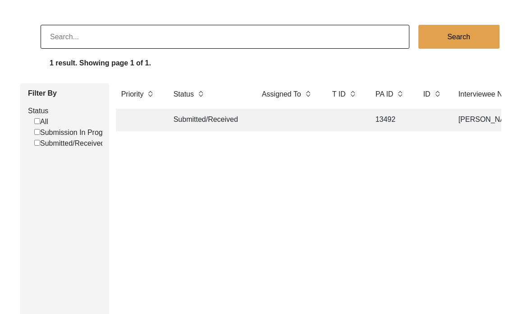
click at [38, 121] on input "All" at bounding box center [37, 121] width 6 height 6
click at [38, 144] on input "Submitted/Received" at bounding box center [37, 143] width 6 height 6
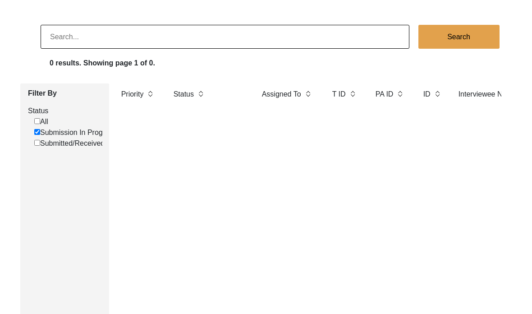
click at [38, 144] on input "Submitted/Received" at bounding box center [37, 143] width 6 height 6
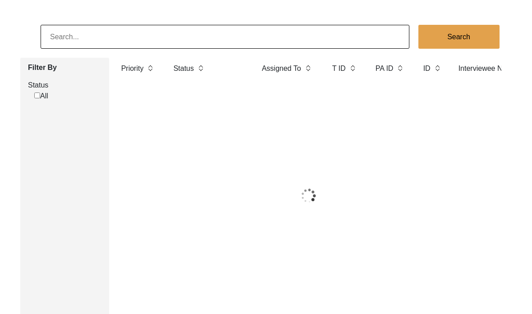
checkbox input "true"
